Goal: Information Seeking & Learning: Check status

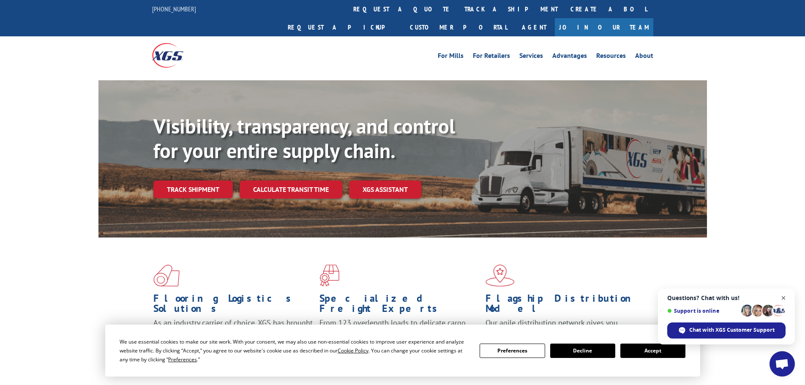
click at [783, 295] on span "Close chat" at bounding box center [784, 298] width 11 height 11
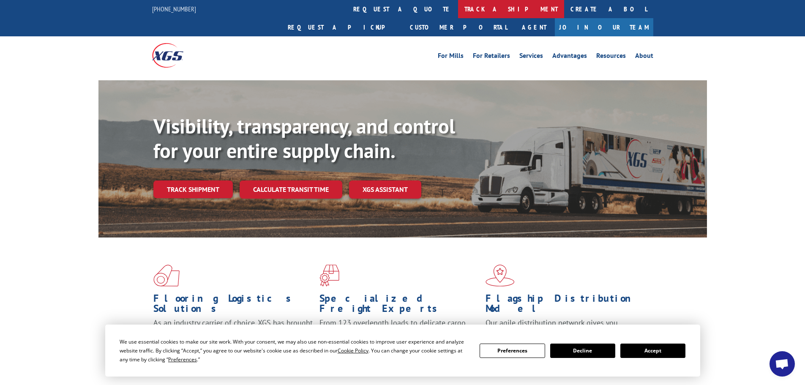
click at [458, 8] on link "track a shipment" at bounding box center [511, 9] width 106 height 18
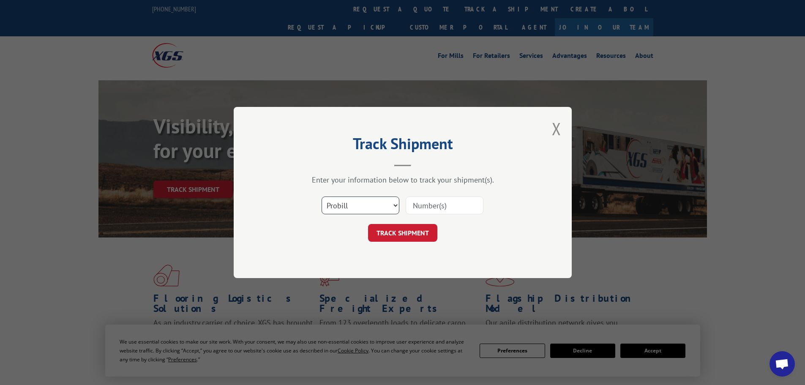
click at [375, 205] on select "Select category... Probill BOL PO" at bounding box center [361, 206] width 78 height 18
select select "po"
click at [322, 197] on select "Select category... Probill BOL PO" at bounding box center [361, 206] width 78 height 18
click at [431, 204] on input at bounding box center [445, 206] width 78 height 18
type input "17342251"
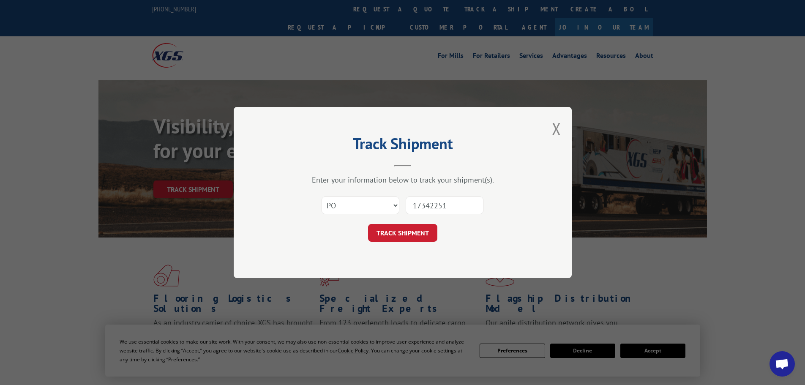
click button "TRACK SHIPMENT" at bounding box center [402, 233] width 69 height 18
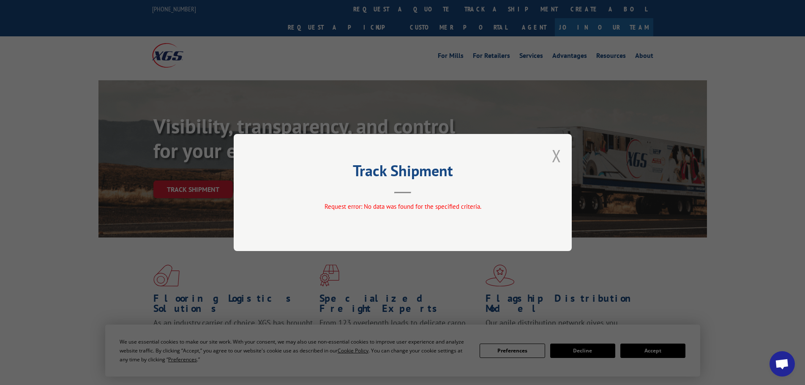
click at [555, 156] on button "Close modal" at bounding box center [556, 156] width 9 height 22
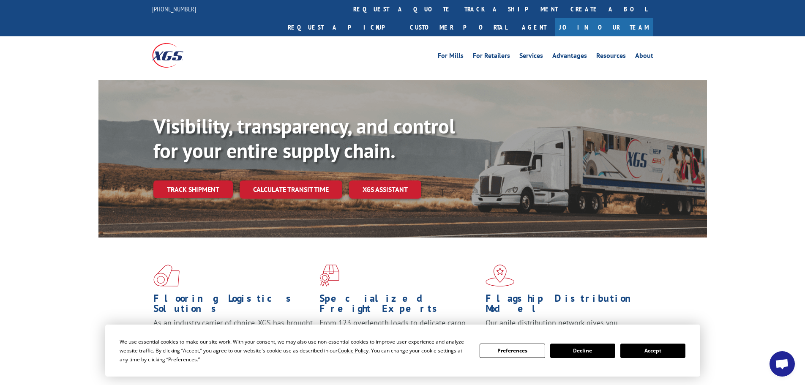
click at [458, 4] on link "track a shipment" at bounding box center [511, 9] width 106 height 18
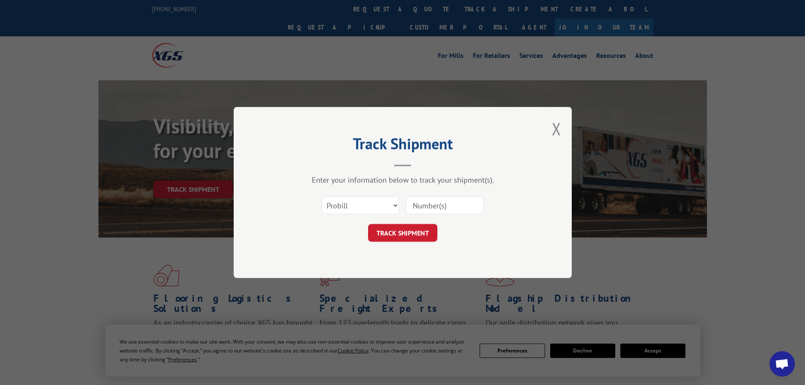
click at [422, 206] on input at bounding box center [445, 206] width 78 height 18
type input "17342251"
click button "TRACK SHIPMENT" at bounding box center [402, 233] width 69 height 18
